Goal: Find specific page/section: Find specific page/section

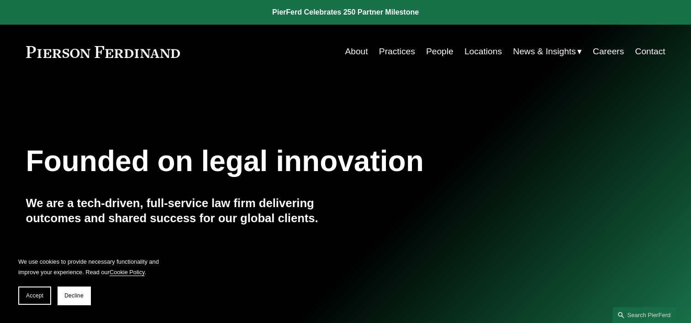
drag, startPoint x: 433, startPoint y: 53, endPoint x: 435, endPoint y: 60, distance: 6.5
click at [433, 53] on link "People" at bounding box center [439, 51] width 27 height 17
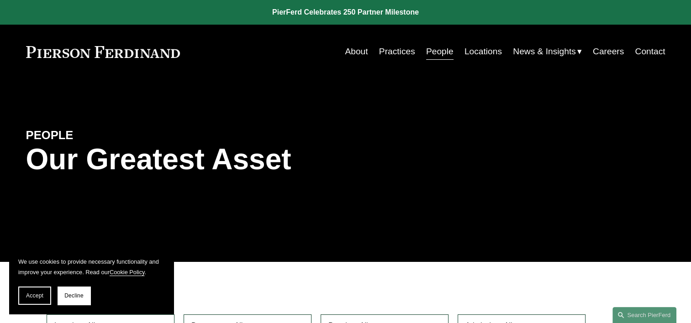
scroll to position [91, 0]
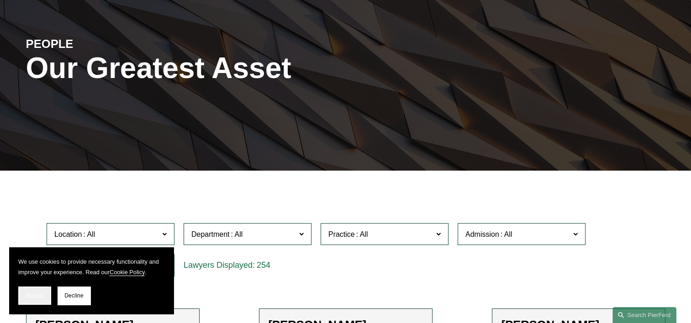
click at [29, 296] on span "Accept" at bounding box center [34, 296] width 17 height 6
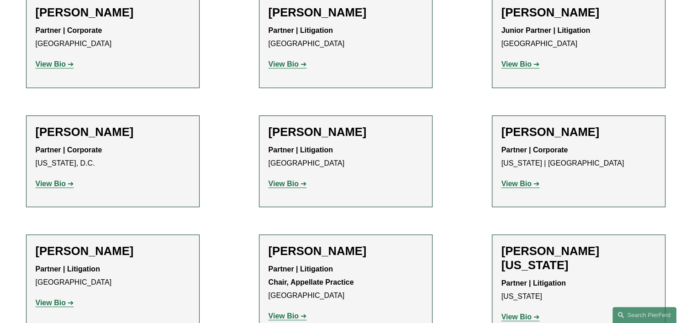
scroll to position [10688, 0]
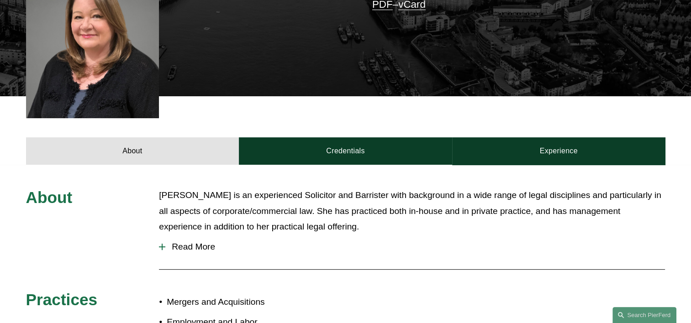
scroll to position [365, 0]
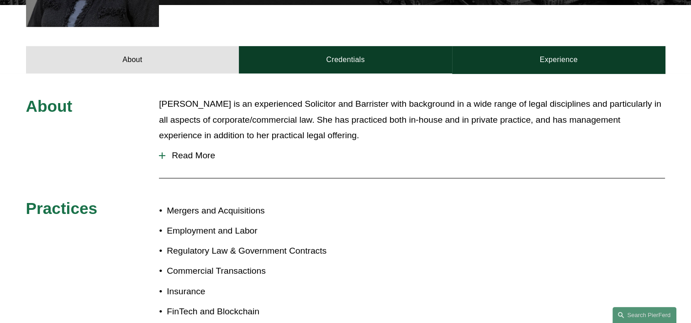
click at [181, 151] on span "Read More" at bounding box center [415, 156] width 500 height 10
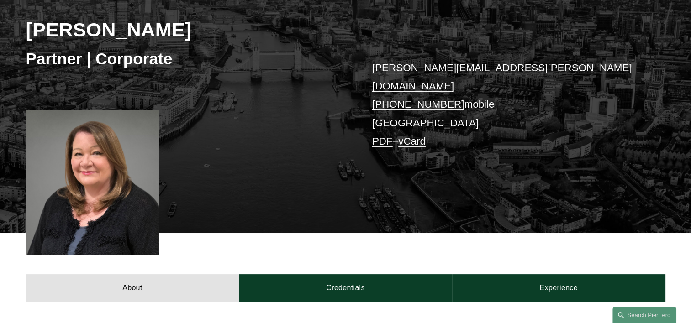
scroll to position [91, 0]
